Goal: Task Accomplishment & Management: Manage account settings

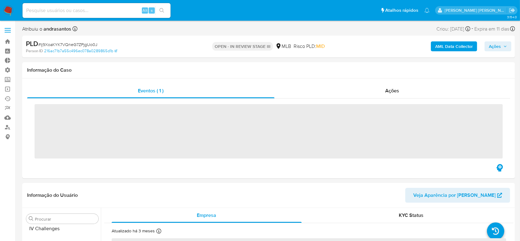
scroll to position [275, 0]
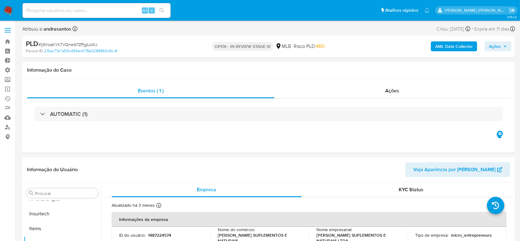
select select "10"
click at [8, 89] on link "Operações em massa" at bounding box center [36, 89] width 73 height 10
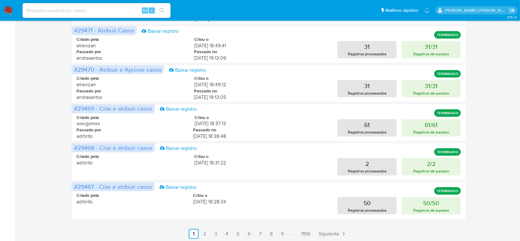
scroll to position [289, 0]
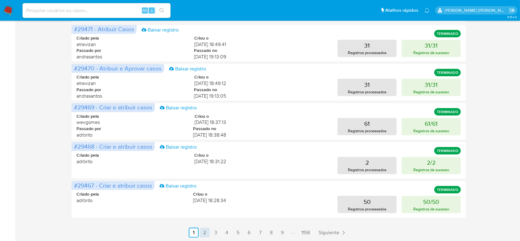
click at [205, 229] on link "2" at bounding box center [205, 232] width 10 height 10
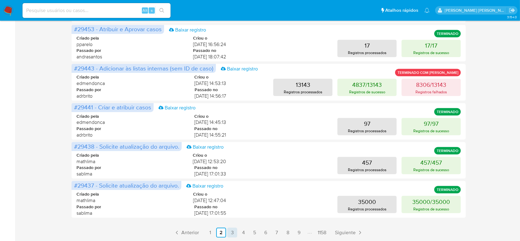
click at [234, 232] on link "3" at bounding box center [232, 232] width 10 height 10
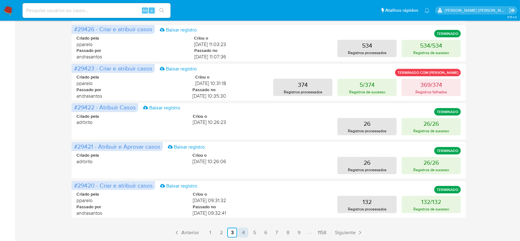
click at [242, 233] on link "4" at bounding box center [243, 232] width 10 height 10
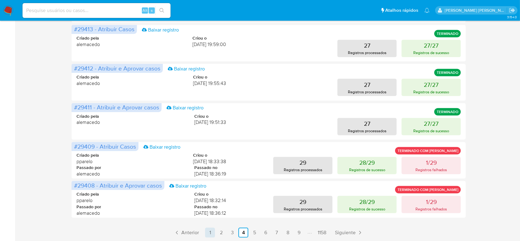
click at [209, 232] on link "1" at bounding box center [210, 232] width 10 height 10
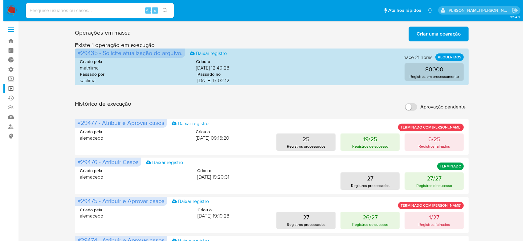
scroll to position [0, 0]
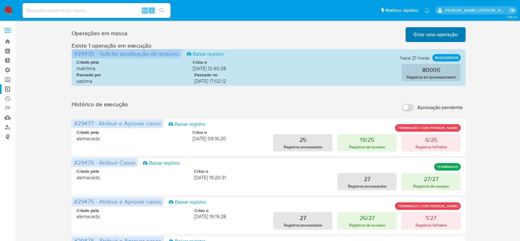
click at [433, 32] on span "Criar uma operação" at bounding box center [436, 35] width 44 height 14
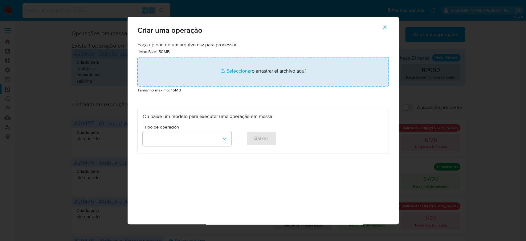
click at [232, 72] on input "file" at bounding box center [264, 72] width 252 height 30
type input "C:\fakepath\ASSIGN_AND_CLOSE_CASE.csv"
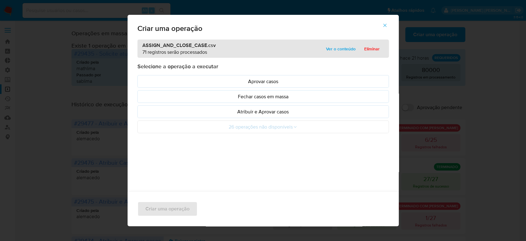
click at [333, 51] on span "Ver o conteúdo" at bounding box center [341, 48] width 30 height 9
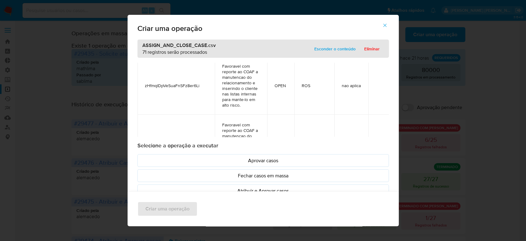
scroll to position [4108, 0]
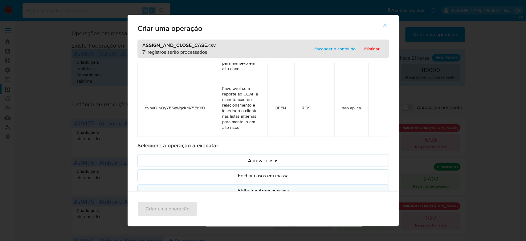
click at [262, 186] on button "Atribuir e Aprovar casos" at bounding box center [264, 190] width 252 height 13
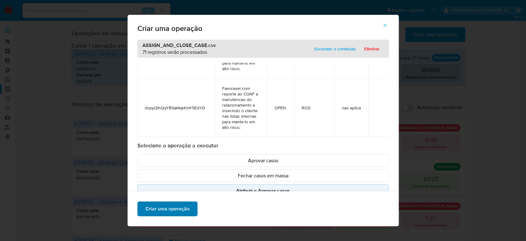
click at [173, 203] on span "Criar uma operação" at bounding box center [168, 209] width 44 height 14
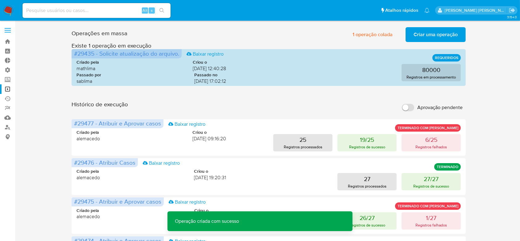
click at [434, 31] on span "Criar uma operação" at bounding box center [436, 35] width 44 height 14
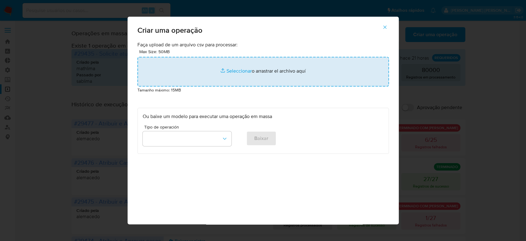
click at [239, 70] on input "file" at bounding box center [264, 72] width 252 height 30
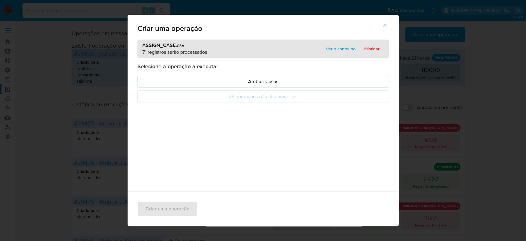
click at [332, 47] on span "Ver o conteúdo" at bounding box center [341, 48] width 30 height 9
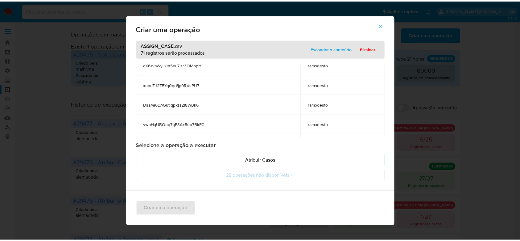
scroll to position [164, 0]
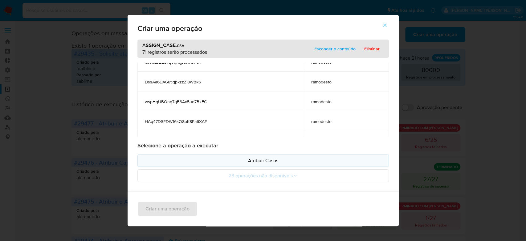
click at [279, 163] on p "Atribuir Casos" at bounding box center [263, 160] width 241 height 7
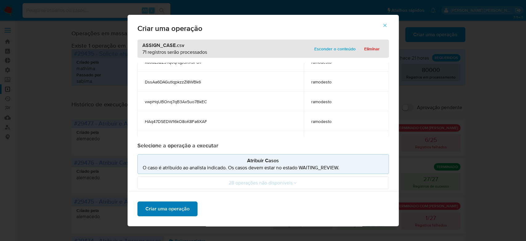
click at [168, 210] on span "Criar uma operação" at bounding box center [168, 209] width 44 height 14
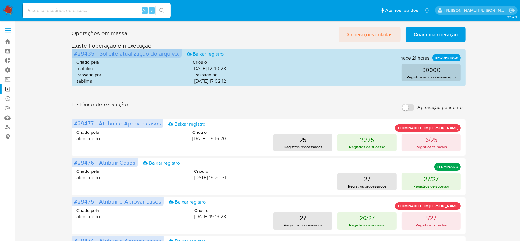
click at [385, 33] on span "3 operações coladas" at bounding box center [370, 35] width 46 height 14
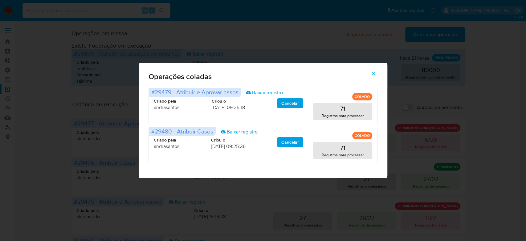
click at [373, 73] on icon "button" at bounding box center [374, 74] width 6 height 6
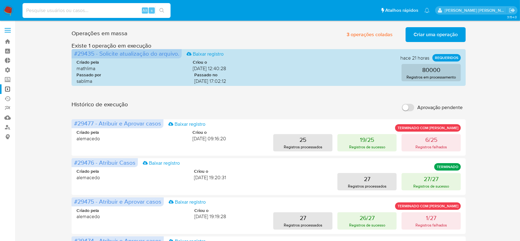
click at [57, 11] on input at bounding box center [97, 10] width 148 height 8
paste input "Gu14SIMsAOIpPj7QHkDDZhWR"
type input "Gu14SIMsAOIpPj7QHkDDZhWR"
click at [162, 12] on icon "search-icon" at bounding box center [161, 10] width 5 height 5
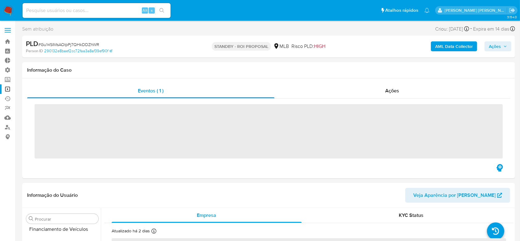
scroll to position [263, 0]
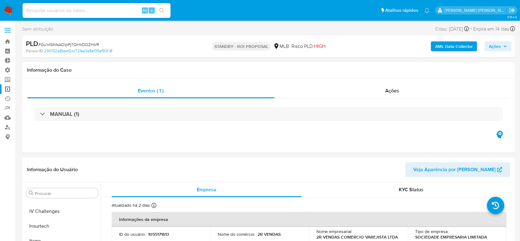
select select "10"
click at [8, 43] on link "Bandeja" at bounding box center [36, 42] width 73 height 10
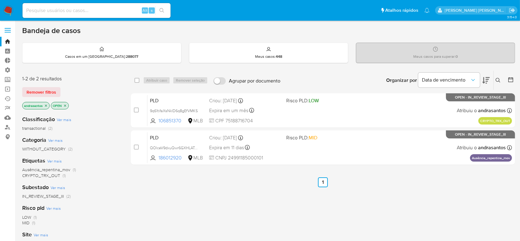
click at [46, 106] on icon "close-filter" at bounding box center [46, 106] width 4 height 4
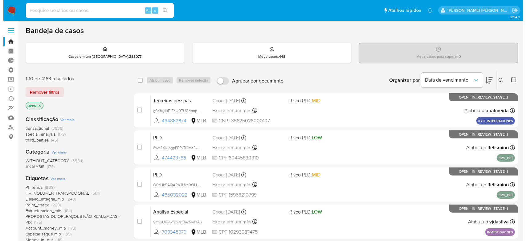
scroll to position [123, 0]
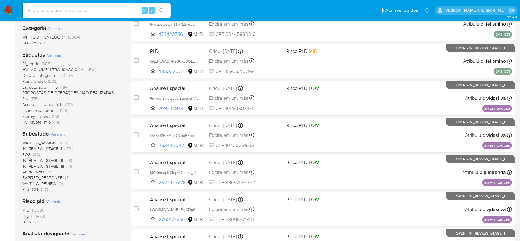
click at [59, 134] on span "Ver mais" at bounding box center [58, 134] width 14 height 6
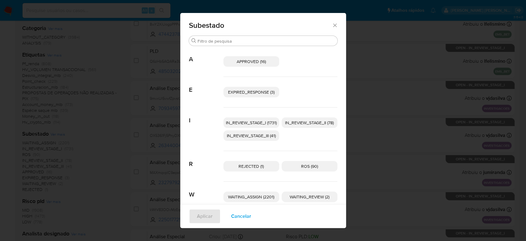
click at [261, 120] on span "IN_REVIEW_STAGE_I (1731)" at bounding box center [251, 122] width 51 height 6
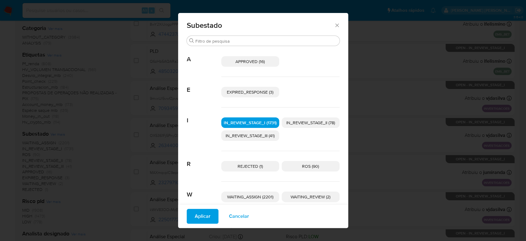
click at [309, 122] on span "IN_REVIEW_STAGE_II (78)" at bounding box center [310, 122] width 49 height 6
click at [199, 217] on span "Aplicar" at bounding box center [203, 216] width 16 height 14
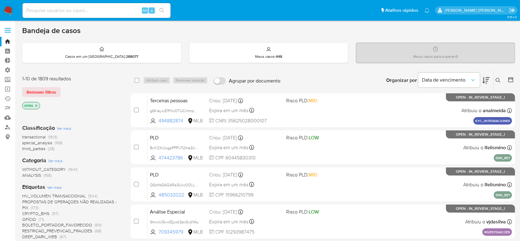
click at [513, 80] on icon at bounding box center [511, 79] width 6 height 6
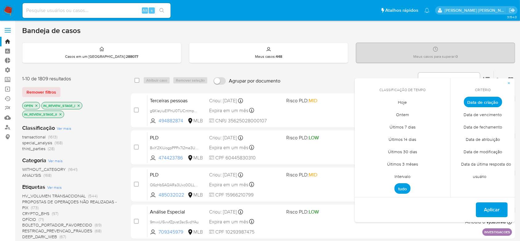
click at [402, 171] on span "Intervalo" at bounding box center [402, 176] width 29 height 13
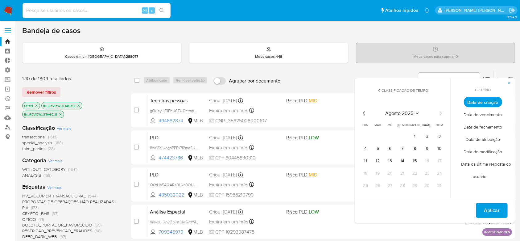
click at [365, 115] on icon "Mes anterior" at bounding box center [363, 112] width 7 height 7
click at [381, 137] on button "1" at bounding box center [378, 136] width 10 height 10
click at [439, 112] on icon "Mes siguiente" at bounding box center [440, 112] width 7 height 7
click at [431, 146] on button "9" at bounding box center [427, 148] width 10 height 10
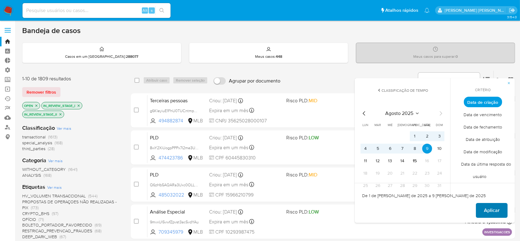
click at [483, 209] on button "Aplicar" at bounding box center [492, 210] width 32 height 15
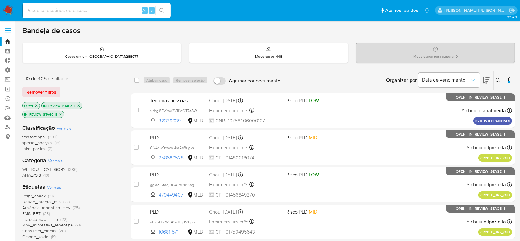
click at [55, 186] on span "Ver mais" at bounding box center [54, 187] width 14 height 6
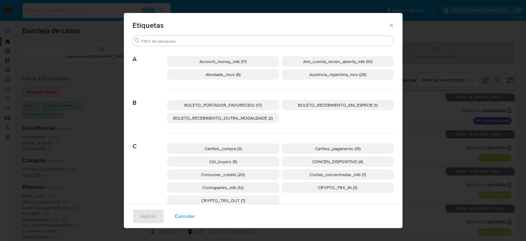
click at [389, 26] on icon "Fechar" at bounding box center [392, 25] width 6 height 6
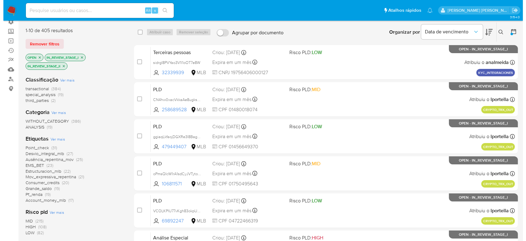
scroll to position [82, 0]
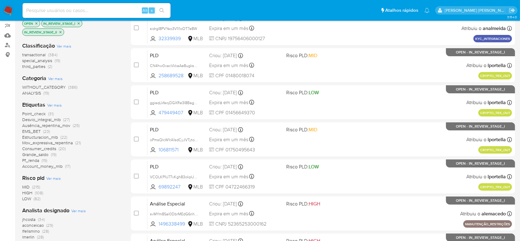
click at [74, 210] on span "Ver mais" at bounding box center [78, 211] width 14 height 6
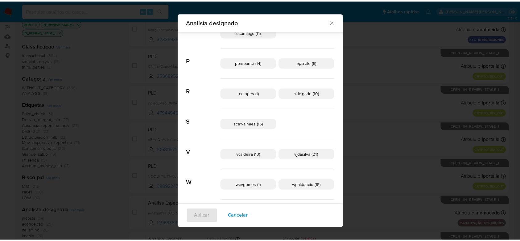
scroll to position [272, 0]
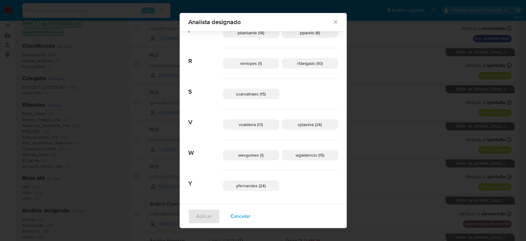
click at [116, 127] on div "Analista designado Procurar A aconceicao (29) adrbrito (1) alemacedo (5) analme…" at bounding box center [263, 120] width 526 height 241
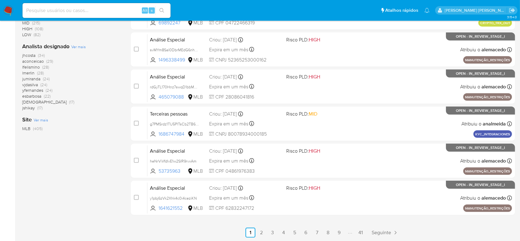
scroll to position [40, 0]
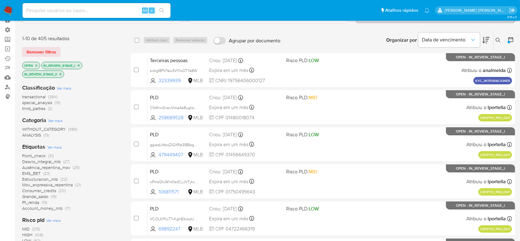
click at [76, 13] on input at bounding box center [97, 10] width 148 height 8
paste input "QOlceV9dxuQwr6GXHLATdkqW"
type input "QOlceV9dxuQwr6GXHLATdkqW"
click at [163, 13] on icon "search-icon" at bounding box center [161, 10] width 5 height 5
click at [161, 11] on icon "search-icon" at bounding box center [161, 10] width 5 height 5
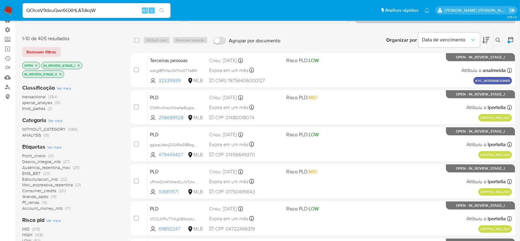
click at [131, 10] on input "QOlceV9dxuQwr6GXHLATdkqW" at bounding box center [97, 10] width 148 height 8
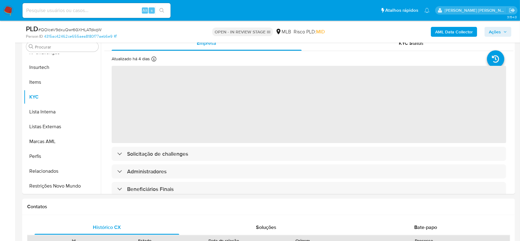
scroll to position [164, 0]
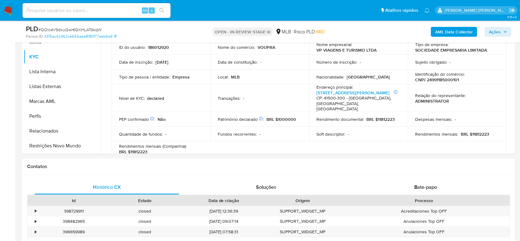
select select "10"
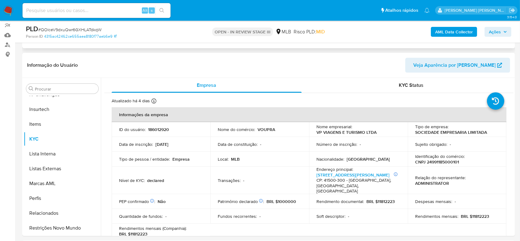
scroll to position [82, 0]
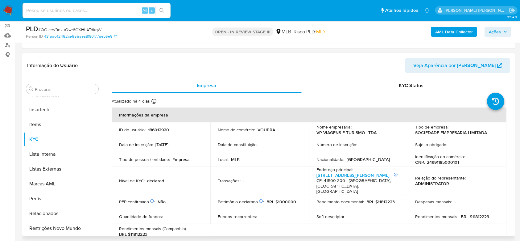
click at [160, 130] on p "186012920" at bounding box center [158, 130] width 21 height 6
copy p "186012920"
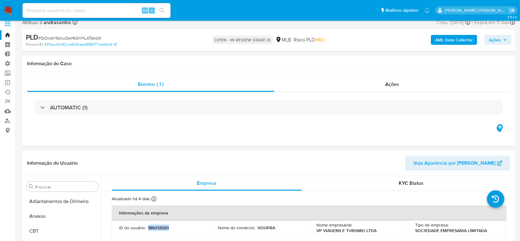
scroll to position [0, 0]
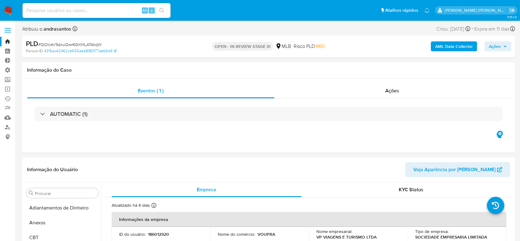
click at [59, 12] on input at bounding box center [97, 10] width 148 height 8
paste input "Gu14SIMsAOIpPj7QHkDDZhWR"
type input "Gu14SIMsAOIpPj7QHkDDZhWR"
click at [165, 12] on button "search-icon" at bounding box center [161, 10] width 13 height 9
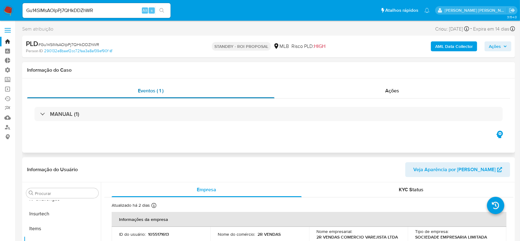
scroll to position [41, 0]
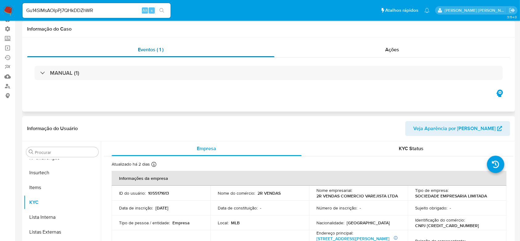
select select "10"
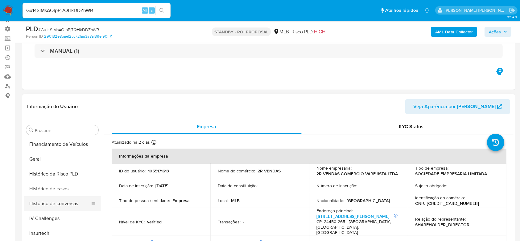
scroll to position [234, 0]
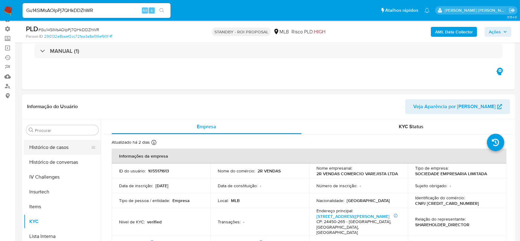
click at [42, 152] on button "Histórico de casos" at bounding box center [60, 147] width 72 height 15
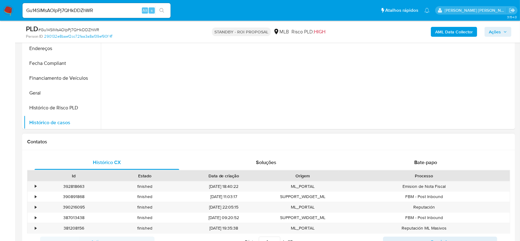
scroll to position [169, 0]
